Goal: Task Accomplishment & Management: Manage account settings

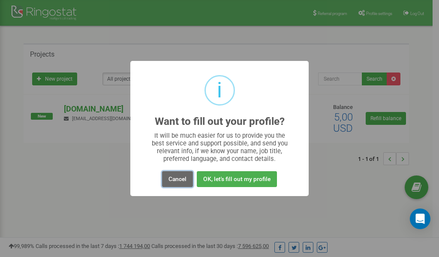
click at [178, 179] on button "Cancel" at bounding box center [177, 179] width 31 height 16
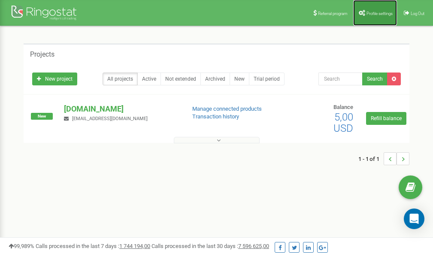
click at [381, 15] on span "Profile settings" at bounding box center [379, 13] width 26 height 5
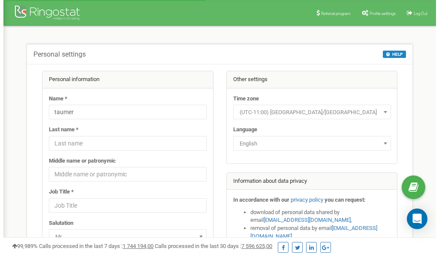
scroll to position [43, 0]
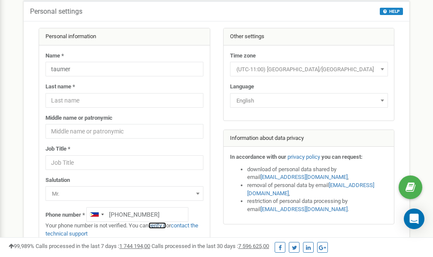
click at [161, 224] on link "verify it" at bounding box center [157, 225] width 18 height 6
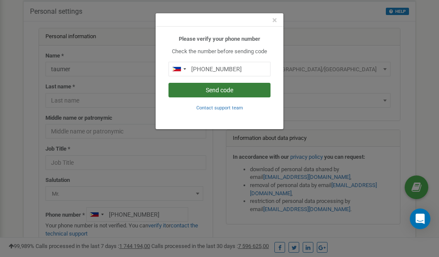
click at [224, 91] on button "Send code" at bounding box center [220, 90] width 102 height 15
